Goal: Task Accomplishment & Management: Use online tool/utility

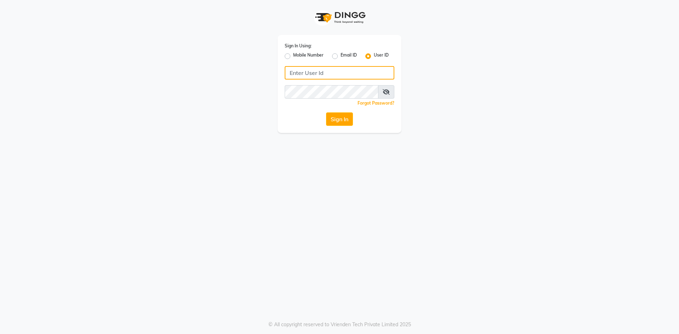
click at [317, 75] on input "Username" at bounding box center [340, 72] width 110 height 13
type input "onespa"
click at [341, 115] on button "Sign In" at bounding box center [339, 119] width 27 height 13
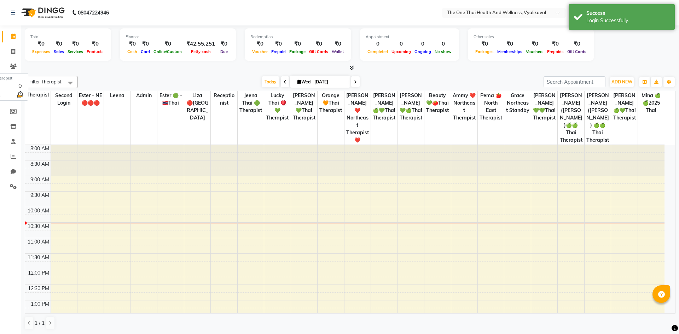
select select "en"
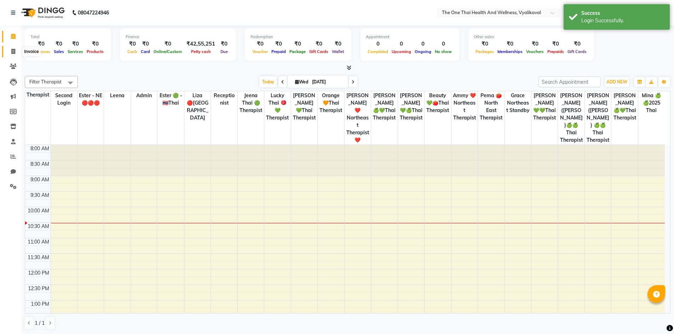
click at [15, 49] on icon at bounding box center [13, 51] width 4 height 5
select select "service"
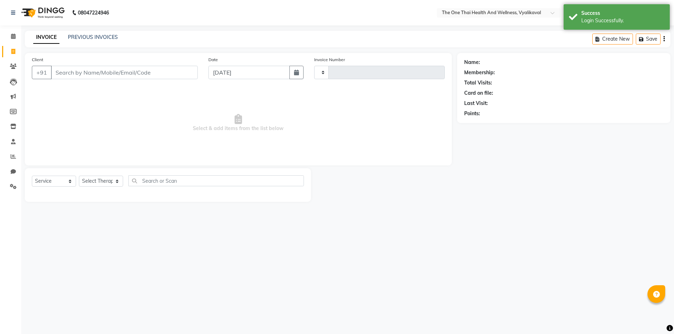
type input "2211"
select select "5972"
